Goal: Task Accomplishment & Management: Complete application form

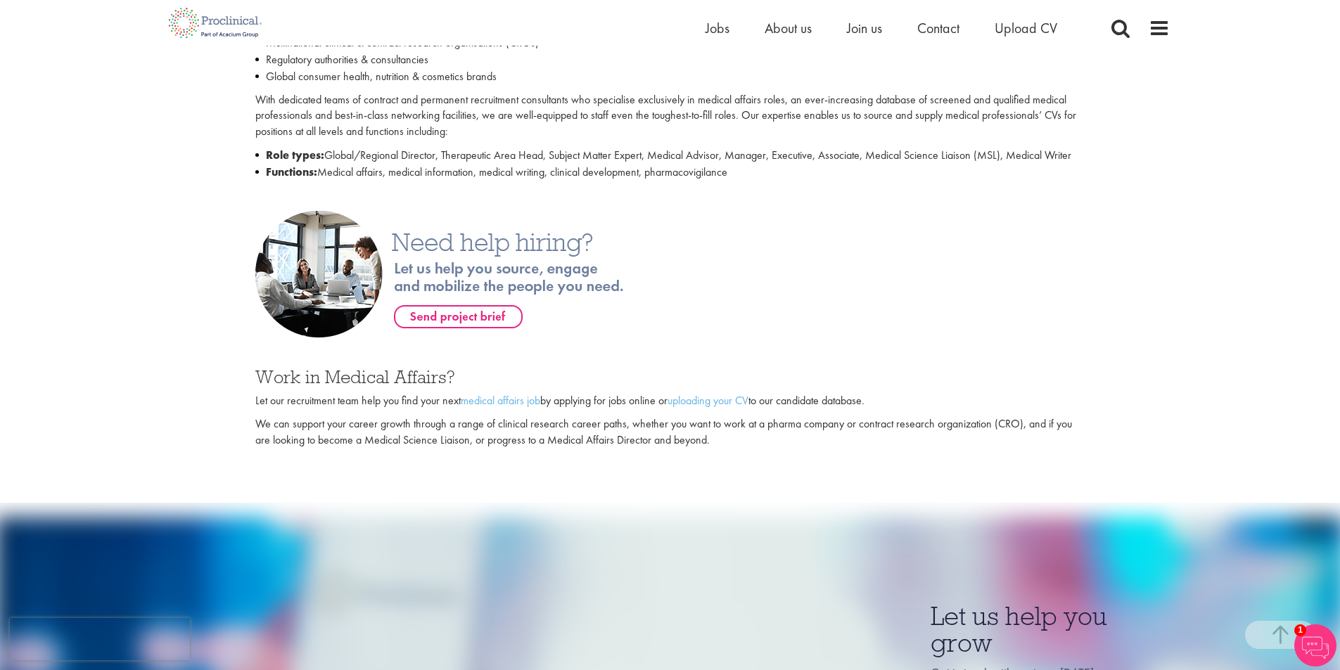
scroll to position [703, 0]
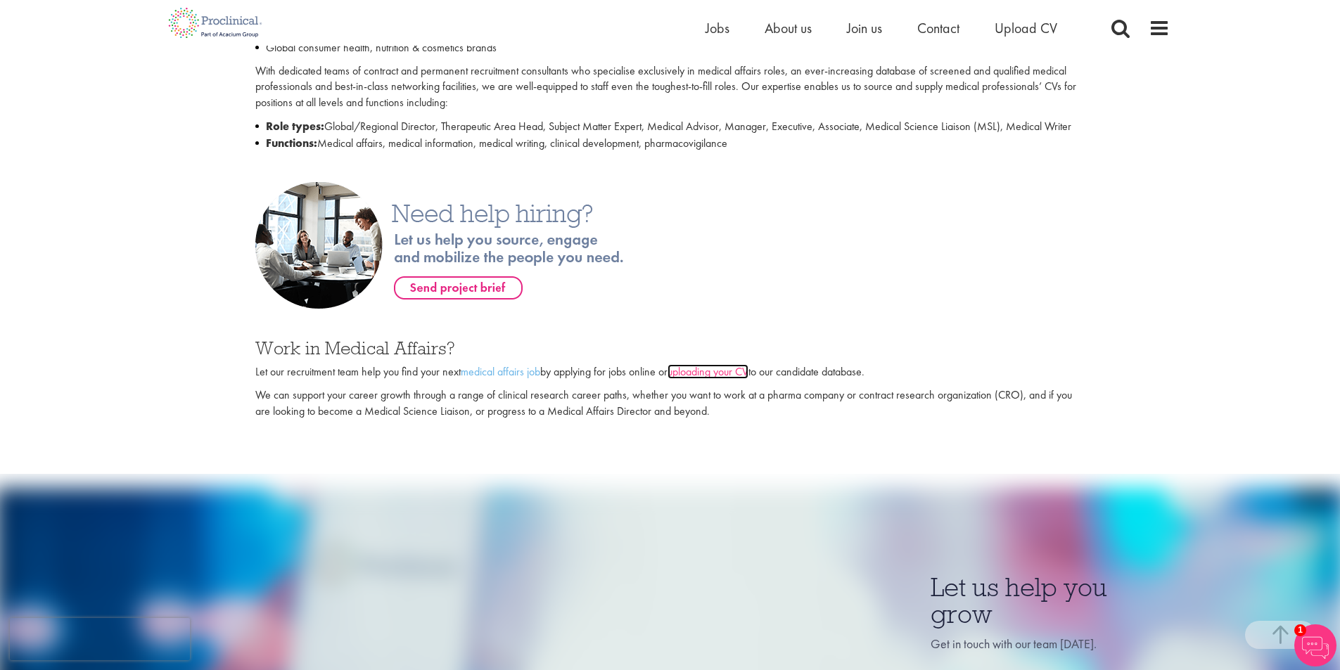
click at [698, 379] on link "uploading your CV" at bounding box center [708, 371] width 81 height 15
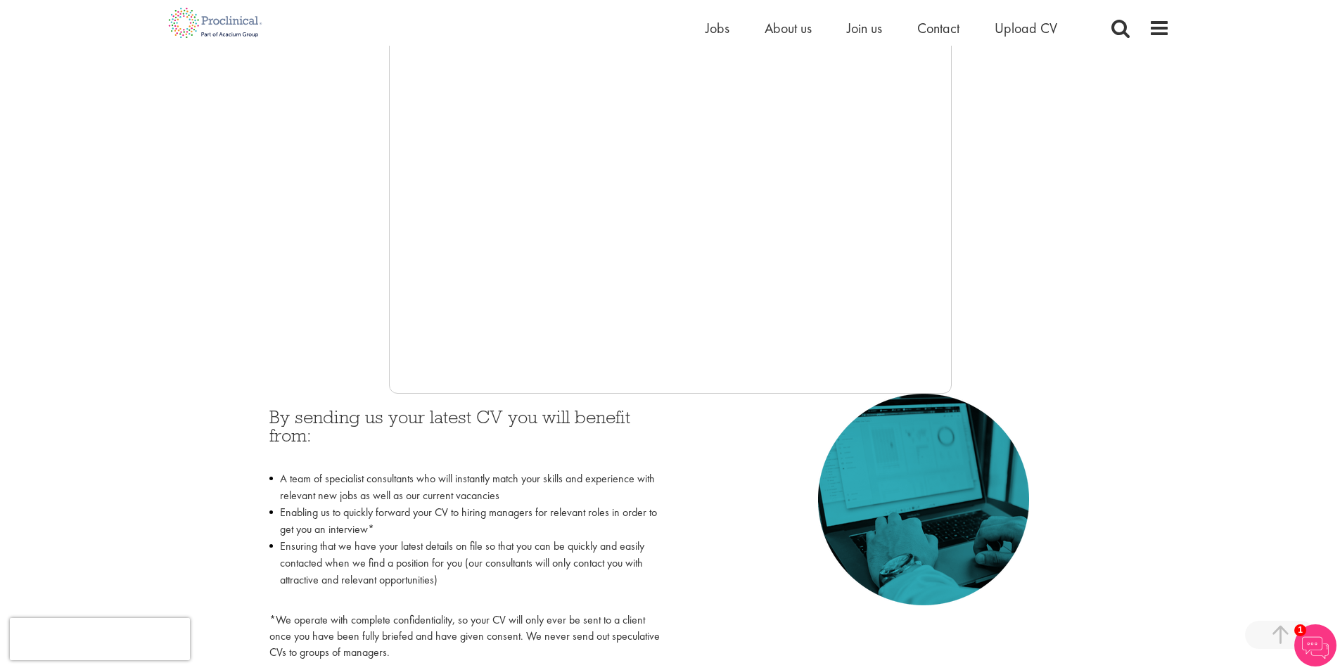
scroll to position [281, 0]
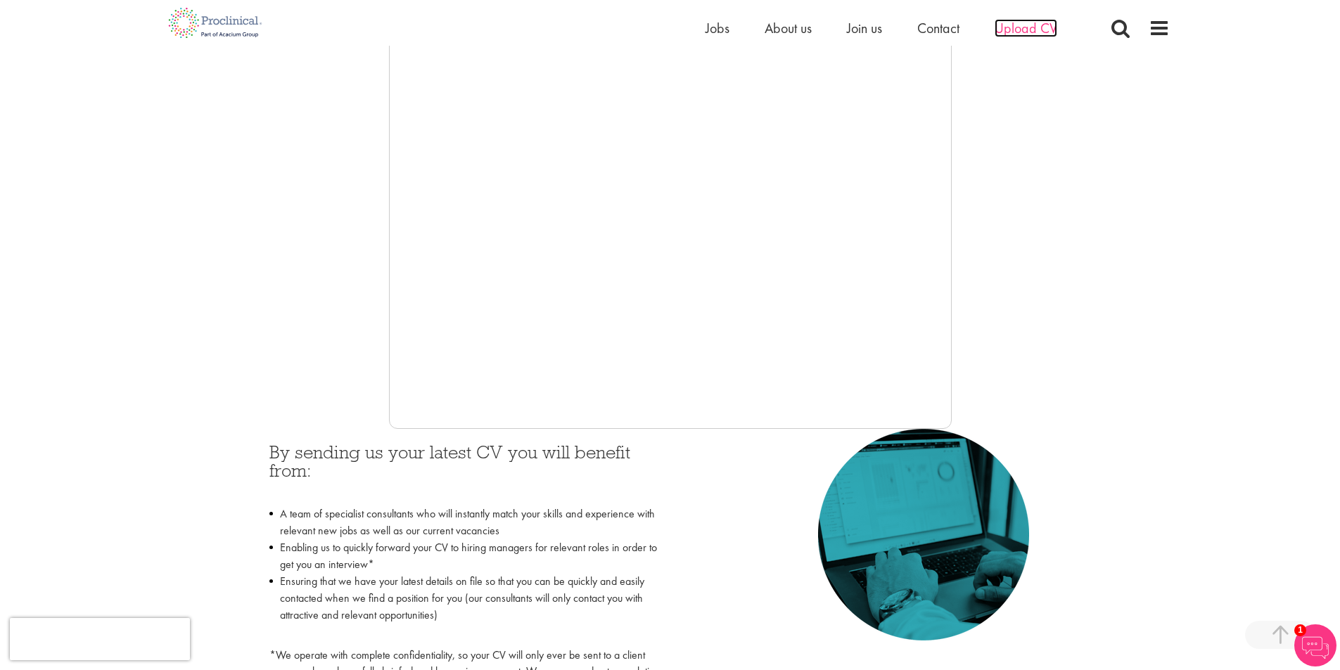
click at [1030, 29] on span "Upload CV" at bounding box center [1026, 28] width 63 height 18
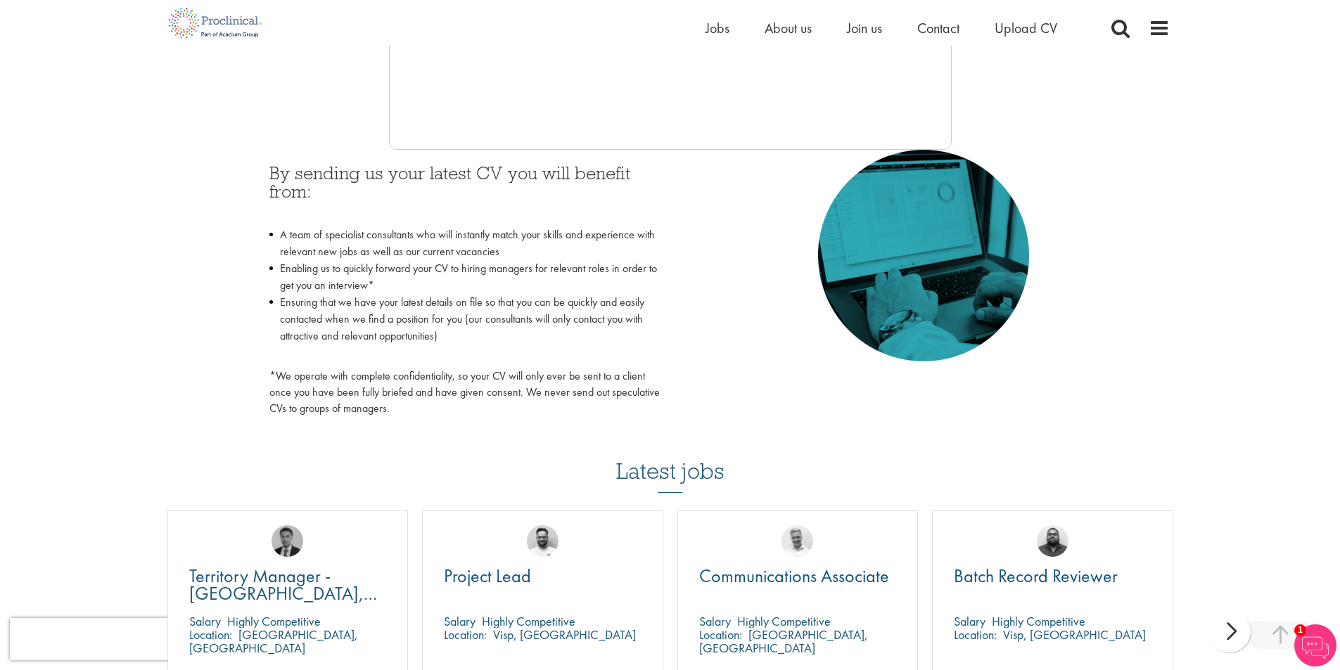
scroll to position [352, 0]
